Goal: Task Accomplishment & Management: Use online tool/utility

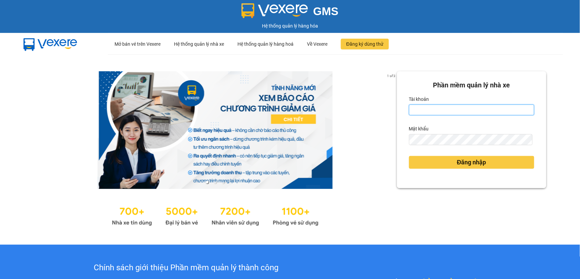
click at [452, 111] on input "Tài khoản" at bounding box center [471, 109] width 125 height 11
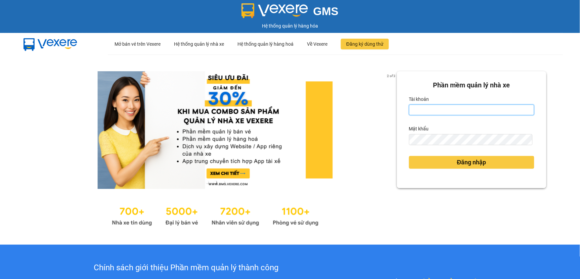
type input "tranvantrieu.duyquy"
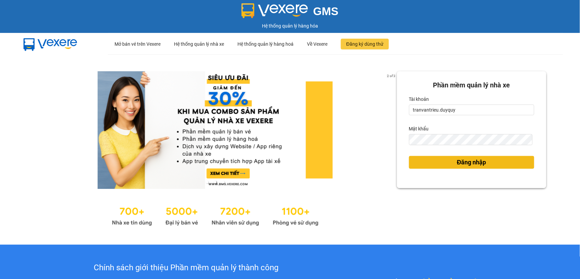
click at [466, 159] on span "Đăng nhập" at bounding box center [471, 161] width 29 height 9
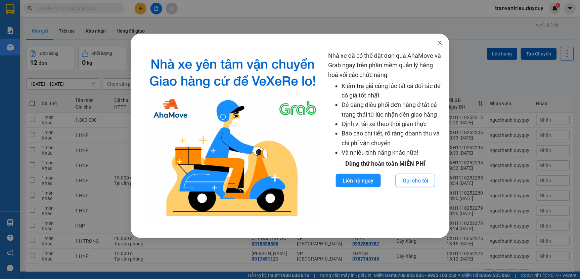
click at [438, 41] on icon "close" at bounding box center [439, 42] width 5 height 5
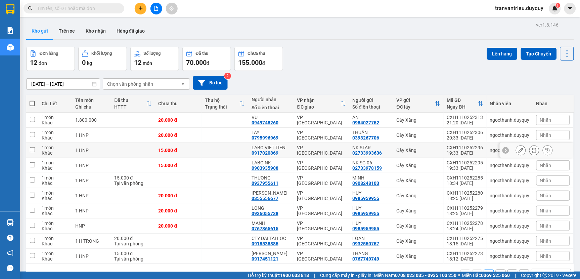
scroll to position [31, 0]
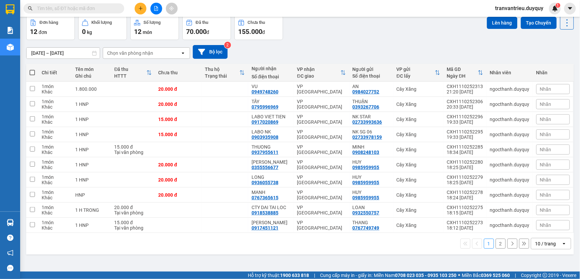
click at [495, 245] on button "2" at bounding box center [500, 243] width 10 height 10
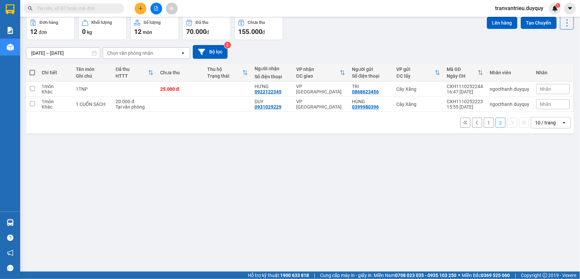
click at [31, 72] on span at bounding box center [32, 72] width 5 height 5
click at [32, 69] on input "checkbox" at bounding box center [32, 69] width 0 height 0
checkbox input "true"
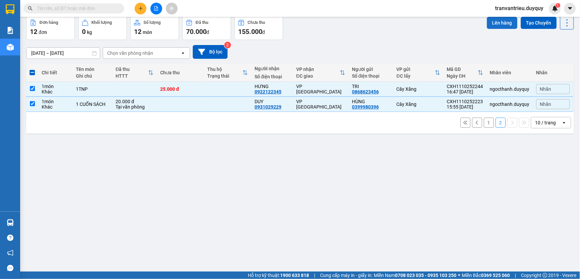
click at [503, 19] on button "Lên hàng" at bounding box center [502, 23] width 31 height 12
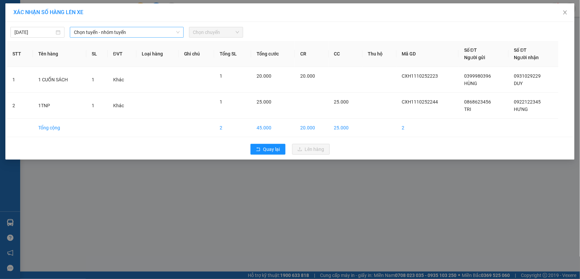
click at [130, 30] on span "Chọn tuyến - nhóm tuyến" at bounding box center [126, 32] width 105 height 10
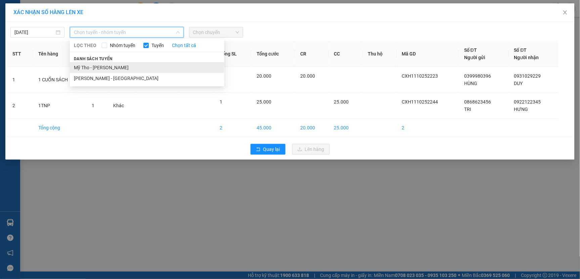
click at [114, 65] on li "Mỹ Tho - Hồ Chí Minh" at bounding box center [147, 67] width 154 height 11
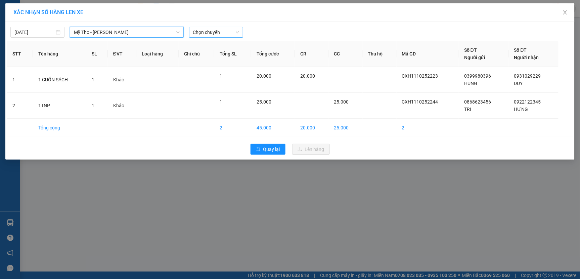
click at [230, 30] on span "Chọn chuyến" at bounding box center [216, 32] width 46 height 10
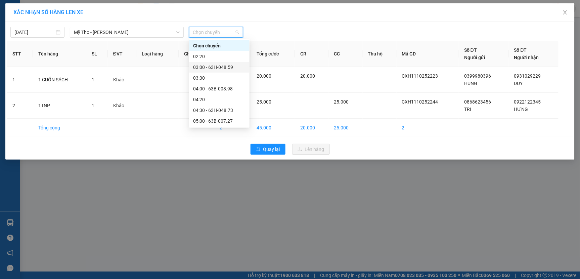
click at [216, 68] on div "03:00 - 63H-048.59" at bounding box center [219, 66] width 52 height 7
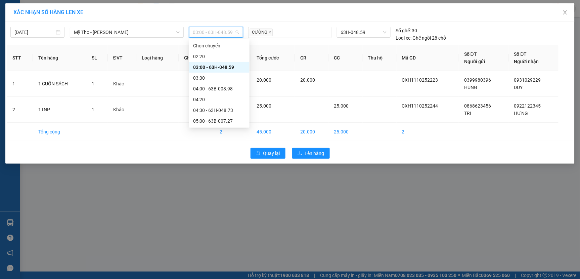
click at [230, 31] on span "03:00 - 63H-048.59" at bounding box center [216, 32] width 46 height 10
click at [212, 89] on div "04:00 - 63B-008.98" at bounding box center [219, 88] width 52 height 7
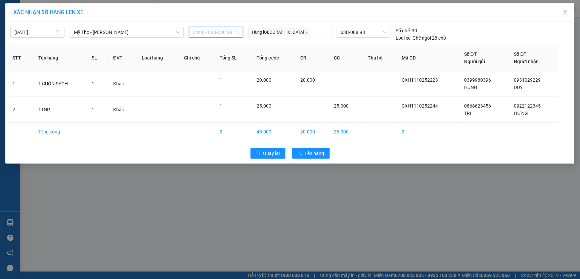
click at [239, 32] on span "04:00 - 63B-008.98" at bounding box center [216, 32] width 46 height 10
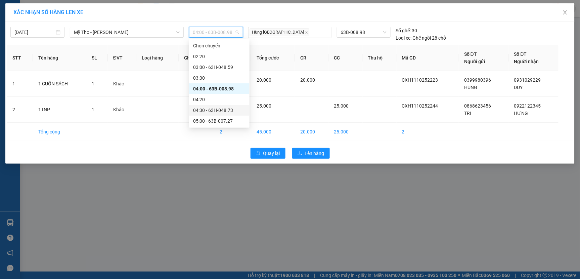
click at [210, 111] on div "04:30 - 63H-048.73" at bounding box center [219, 109] width 52 height 7
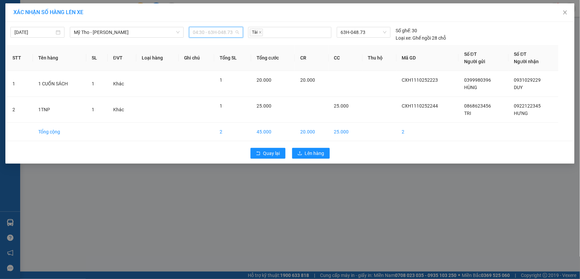
click at [235, 29] on span "04:30 - 63H-048.73" at bounding box center [216, 32] width 46 height 10
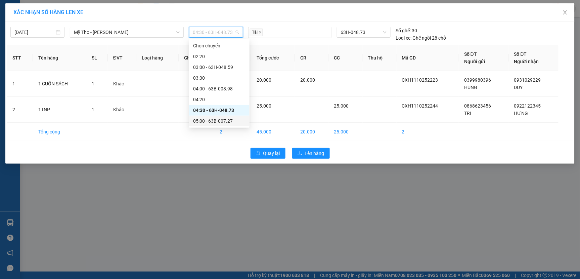
click at [214, 122] on div "05:00 - 63B-007.27" at bounding box center [219, 120] width 52 height 7
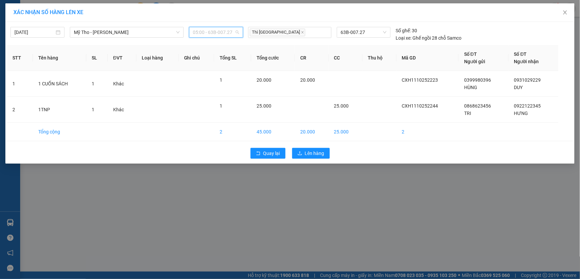
click at [233, 32] on span "05:00 - 63B-007.27" at bounding box center [216, 32] width 46 height 10
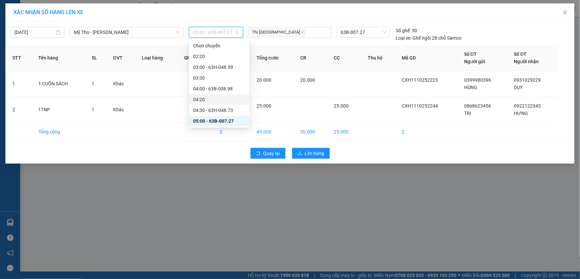
scroll to position [37, 0]
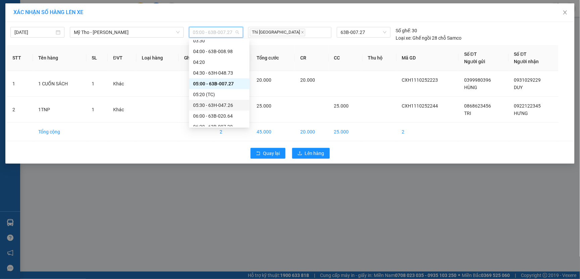
click at [208, 103] on div "05:30 - 63H-047.26" at bounding box center [219, 104] width 52 height 7
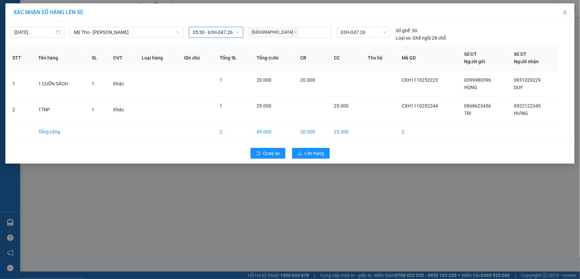
click at [233, 33] on span "05:30 - 63H-047.26" at bounding box center [216, 32] width 46 height 10
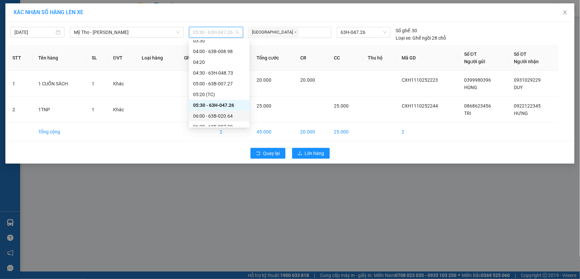
click at [216, 114] on div "06:00 - 63B-020.64" at bounding box center [219, 115] width 52 height 7
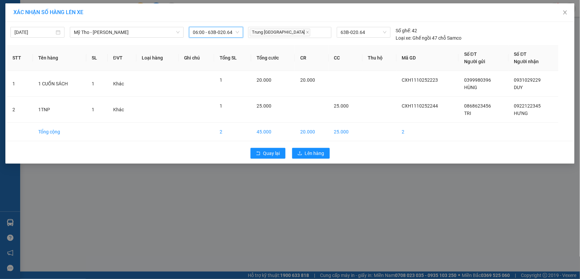
click at [236, 31] on span "06:00 - 63B-020.64" at bounding box center [216, 32] width 46 height 10
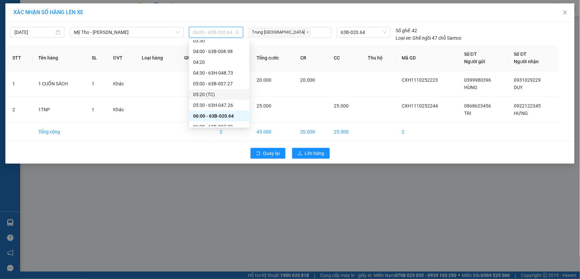
scroll to position [112, 0]
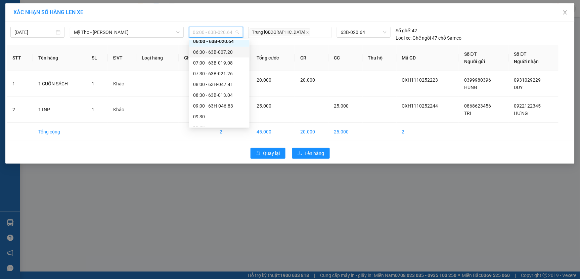
click at [220, 51] on div "06:30 - 63B-007.20" at bounding box center [219, 51] width 52 height 7
click at [232, 33] on span "06:30 - 63B-007.20" at bounding box center [216, 32] width 46 height 10
click at [217, 64] on div "07:00 - 63B-019.08" at bounding box center [219, 62] width 52 height 7
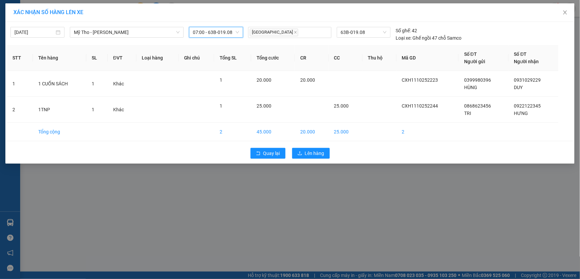
click at [234, 34] on span "07:00 - 63B-019.08" at bounding box center [216, 32] width 46 height 10
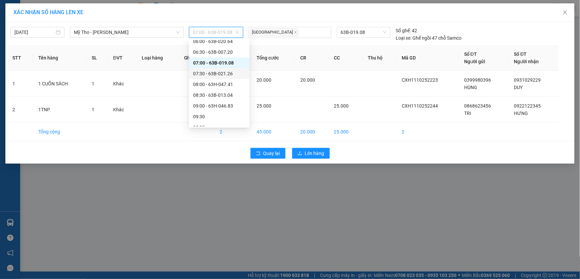
click at [219, 74] on div "07:30 - 63B-021.26" at bounding box center [219, 73] width 52 height 7
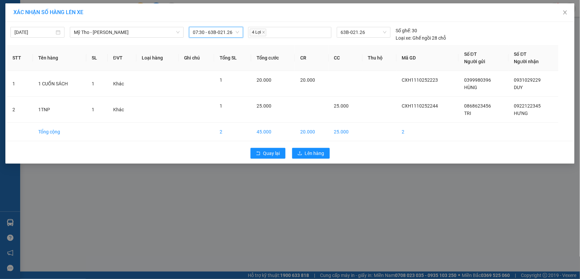
click at [234, 31] on span "07:30 - 63B-021.26" at bounding box center [216, 32] width 46 height 10
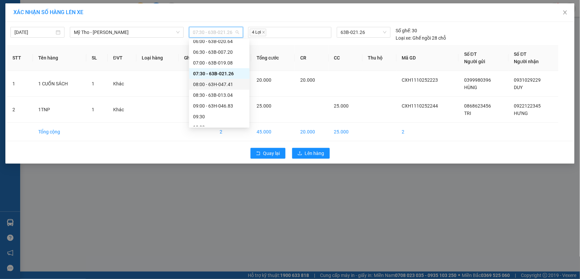
click at [217, 85] on div "08:00 - 63H-047.41" at bounding box center [219, 84] width 52 height 7
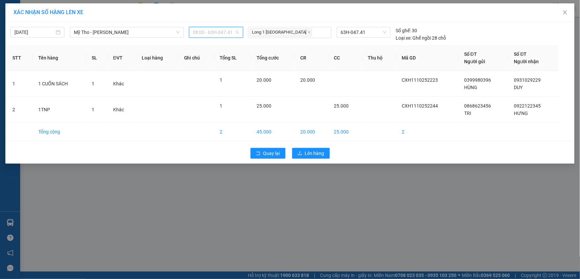
click at [231, 32] on span "08:00 - 63H-047.41" at bounding box center [216, 32] width 46 height 10
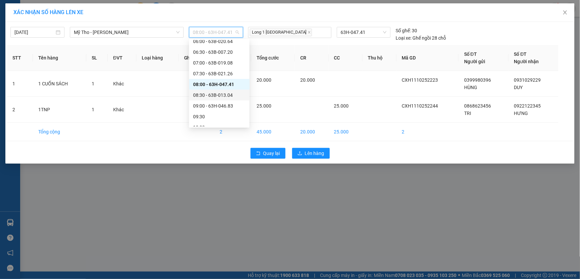
click at [217, 95] on div "08:30 - 63B-013.04" at bounding box center [219, 94] width 52 height 7
click at [232, 33] on span "08:30 - 63B-013.04" at bounding box center [216, 32] width 46 height 10
click at [216, 107] on div "09:00 - 63H-046.83" at bounding box center [219, 105] width 52 height 7
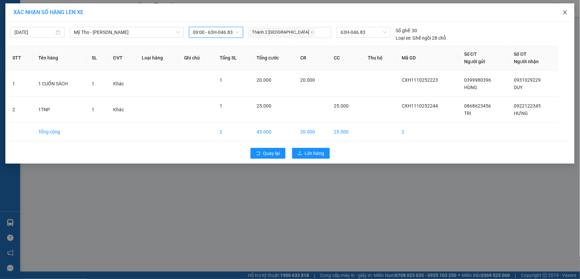
click at [564, 13] on icon "close" at bounding box center [564, 12] width 5 height 5
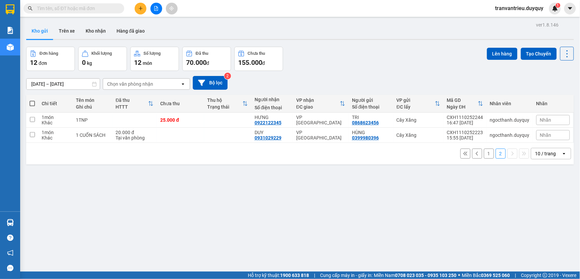
click at [484, 155] on button "1" at bounding box center [489, 153] width 10 height 10
